Goal: Task Accomplishment & Management: Manage account settings

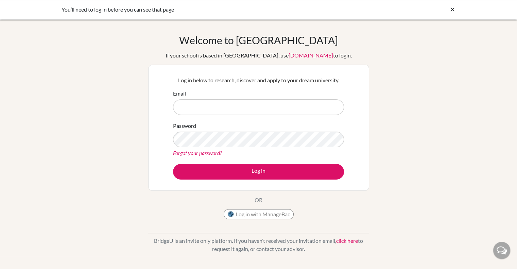
type input "[PERSON_NAME][EMAIL_ADDRESS][PERSON_NAME][DOMAIN_NAME]"
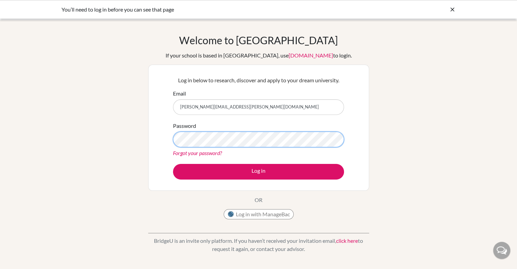
click at [173, 164] on button "Log in" at bounding box center [258, 172] width 171 height 16
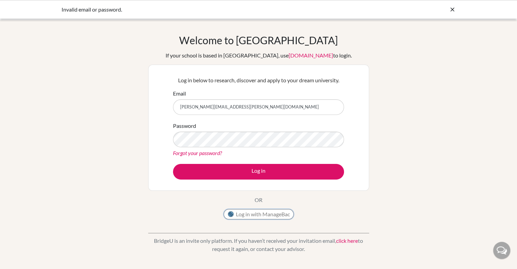
click at [256, 217] on button "Log in with ManageBac" at bounding box center [259, 214] width 70 height 10
click at [264, 216] on button "Log in with ManageBac" at bounding box center [259, 214] width 70 height 10
click at [453, 8] on icon at bounding box center [452, 9] width 7 height 7
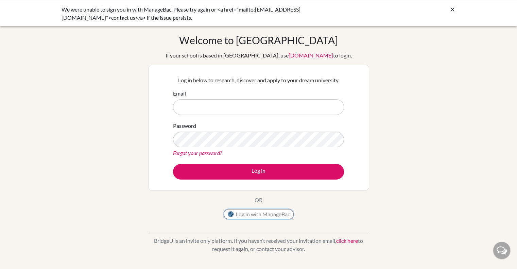
click at [265, 216] on button "Log in with ManageBac" at bounding box center [259, 214] width 70 height 10
click at [212, 153] on link "Forgot your password?" at bounding box center [197, 153] width 49 height 6
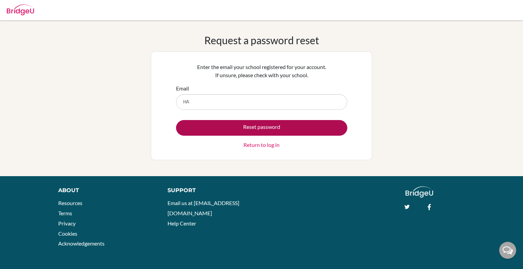
type input "harry.starost@bisvietnam.com"
click at [250, 127] on button "Reset password" at bounding box center [261, 128] width 171 height 16
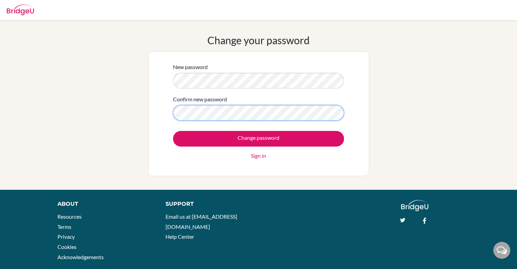
click at [173, 131] on input "Change password" at bounding box center [258, 139] width 171 height 16
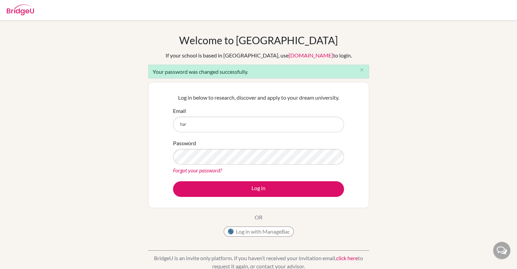
type input "[PERSON_NAME][EMAIL_ADDRESS][PERSON_NAME][DOMAIN_NAME]"
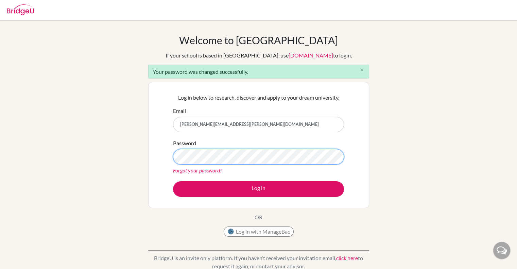
click at [173, 181] on button "Log in" at bounding box center [258, 189] width 171 height 16
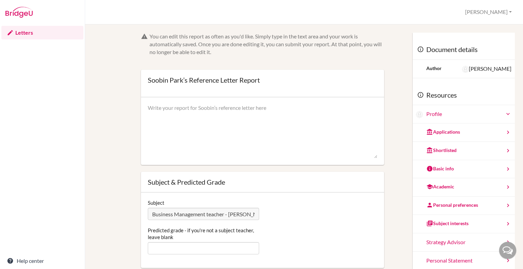
click at [30, 32] on link "Letters" at bounding box center [42, 33] width 82 height 14
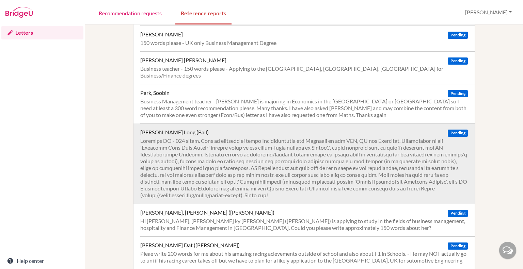
scroll to position [475, 0]
